Goal: Transaction & Acquisition: Purchase product/service

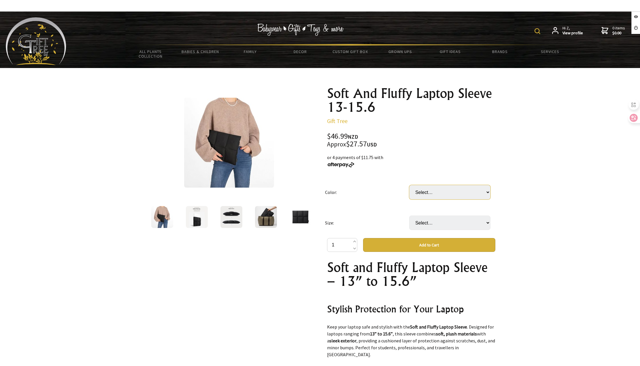
drag, startPoint x: 425, startPoint y: 195, endPoint x: 423, endPoint y: 199, distance: 4.0
click at [425, 197] on select "Select… Black Khaki" at bounding box center [449, 192] width 81 height 14
select select "Black"
click at [409, 185] on select "Select… Black Khaki" at bounding box center [449, 192] width 81 height 14
drag, startPoint x: 422, startPoint y: 220, endPoint x: 422, endPoint y: 230, distance: 9.5
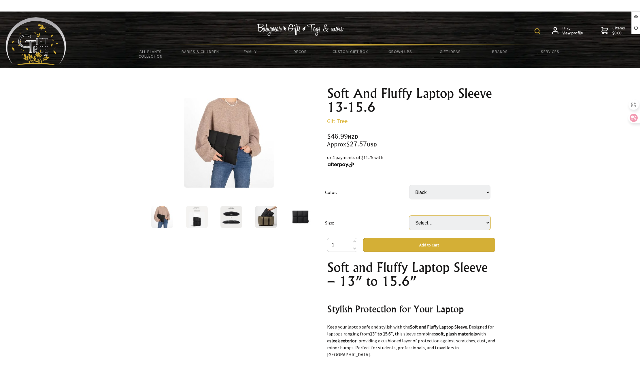
click at [422, 221] on select "Select… 13 Inches 13.6 inches 15 Inches (+ $1.00) 15.6 inches (+ $1.00)" at bounding box center [449, 223] width 81 height 14
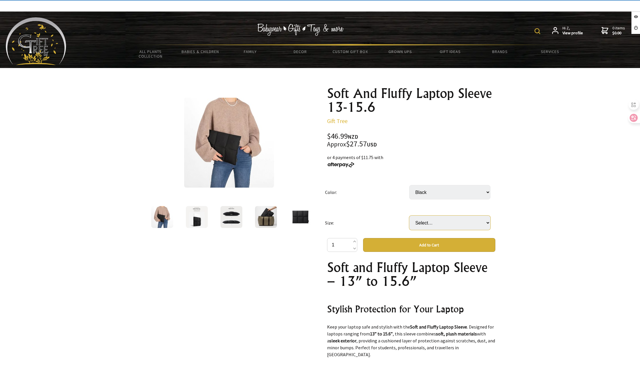
select select "13.6 inches"
click at [409, 216] on select "Select… 13 Inches 13.6 inches 15 Inches (+ $1.00) 15.6 inches (+ $1.00)" at bounding box center [449, 223] width 81 height 14
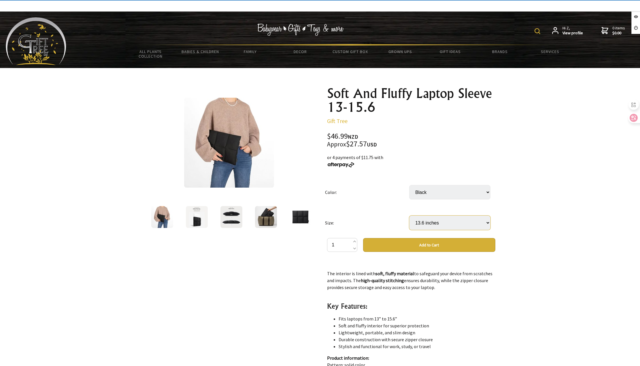
scroll to position [288, 0]
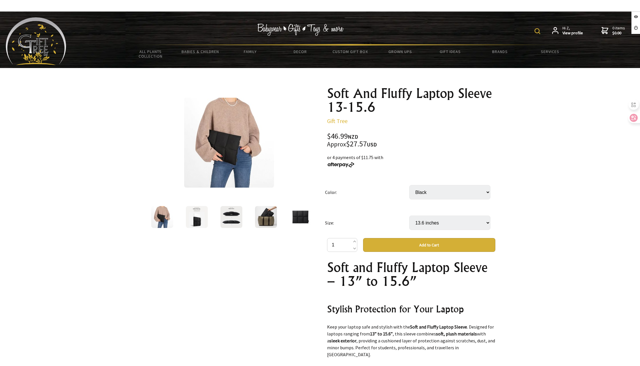
click at [454, 224] on select "Select… 13 Inches 13.6 inches 15 Inches (+ $1.00) 15.6 inches (+ $1.00)" at bounding box center [449, 223] width 81 height 14
select select "15 Inches"
click at [409, 216] on select "Select… 13 Inches 13.6 inches 15 Inches (+ $1.00) 15.6 inches (+ $1.00)" at bounding box center [449, 223] width 81 height 14
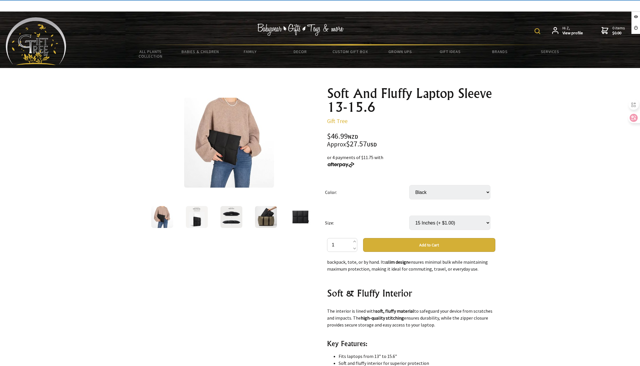
scroll to position [144, 0]
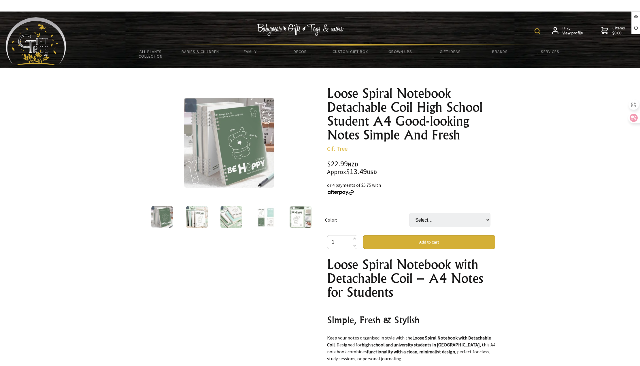
select select "A5 Whale Eating Frosted"
click at [409, 213] on select "Select… A5 Garlic Frosted A5 Onion Ming Frosted A5 Wants To Open Frosted A5 Wha…" at bounding box center [449, 220] width 81 height 14
click at [423, 220] on select "Select… A5 Garlic Frosted A5 Onion Ming Frosted A5 Wants To Open Frosted A5 Wha…" at bounding box center [449, 220] width 81 height 14
select select "4 book"
click at [409, 213] on select "Select… A5 Garlic Frosted A5 Onion Ming Frosted A5 Wants To Open Frosted A5 Wha…" at bounding box center [449, 220] width 81 height 14
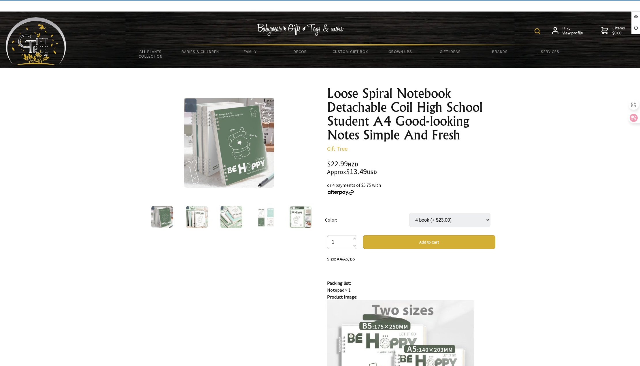
scroll to position [317, 0]
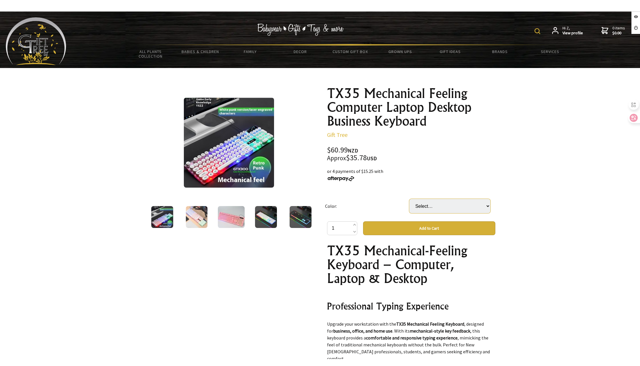
click at [434, 203] on select "Select… G103 Black Characters G103 Pink G103 Pink And Mouse Tx30 Black Characte…" at bounding box center [449, 206] width 81 height 14
select select "Tx30 Black Character Luminous"
click at [409, 199] on select "Select… G103 Black Characters G103 Pink G103 Pink And Mouse Tx30 Black Characte…" at bounding box center [449, 206] width 81 height 14
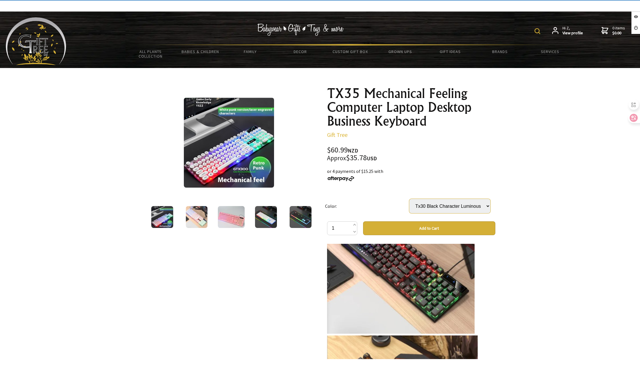
scroll to position [501, 0]
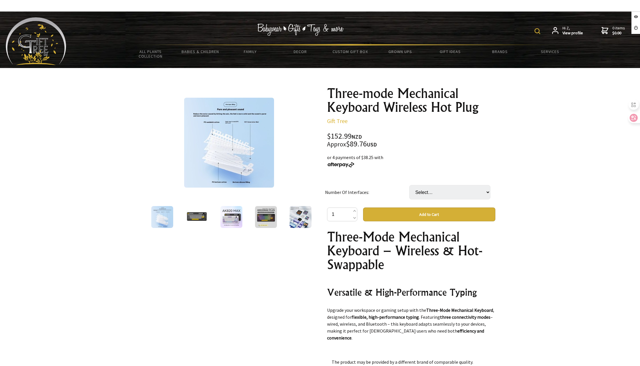
select select "Bracket Mesh Port"
click at [409, 185] on select "Select… Bracket Bracket Mesh Port (+ $9.00) Rotating Bracket (+ $17.00) Rotatin…" at bounding box center [449, 192] width 81 height 14
